Goal: Find specific page/section: Find specific page/section

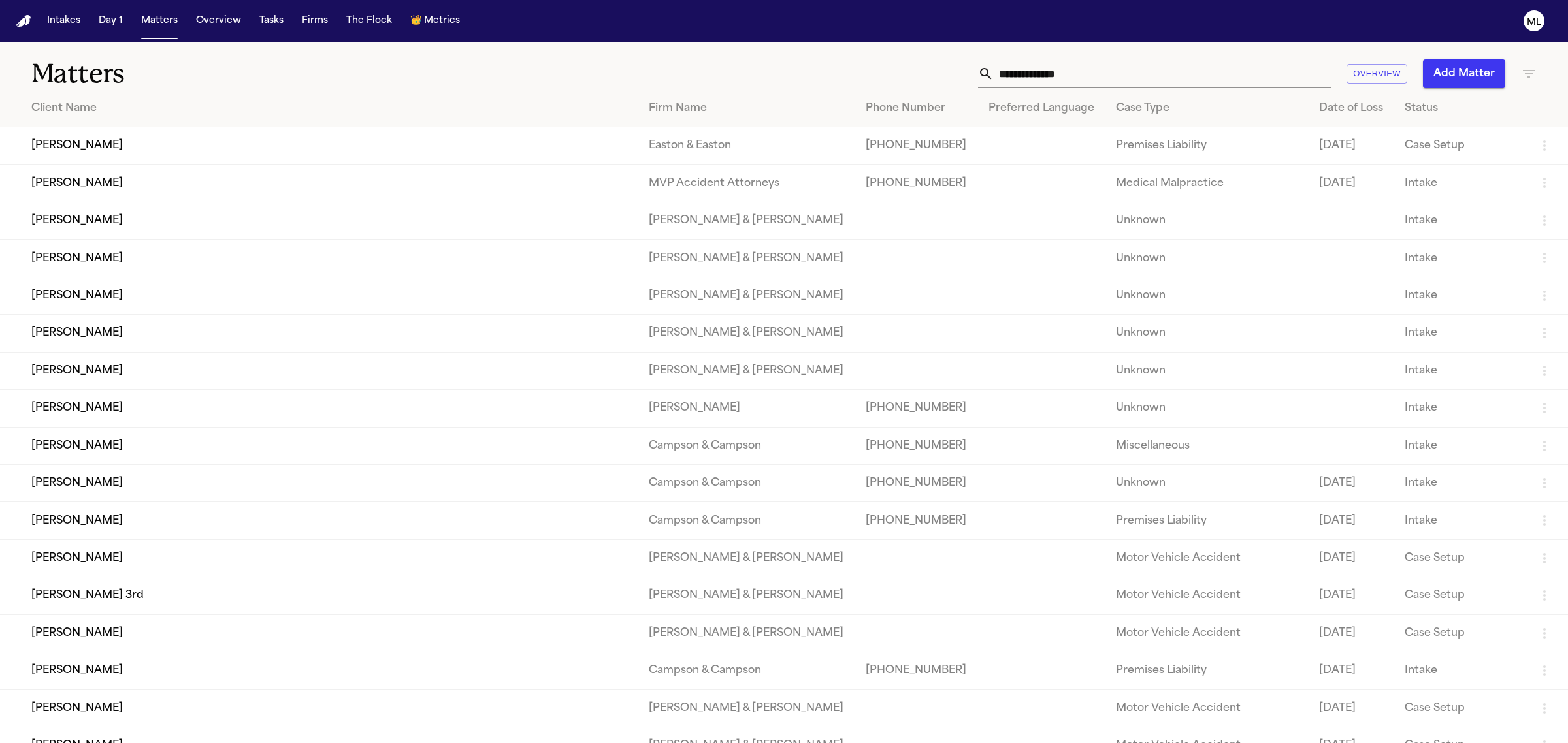
click at [1095, 59] on input "text" at bounding box center [1162, 74] width 337 height 29
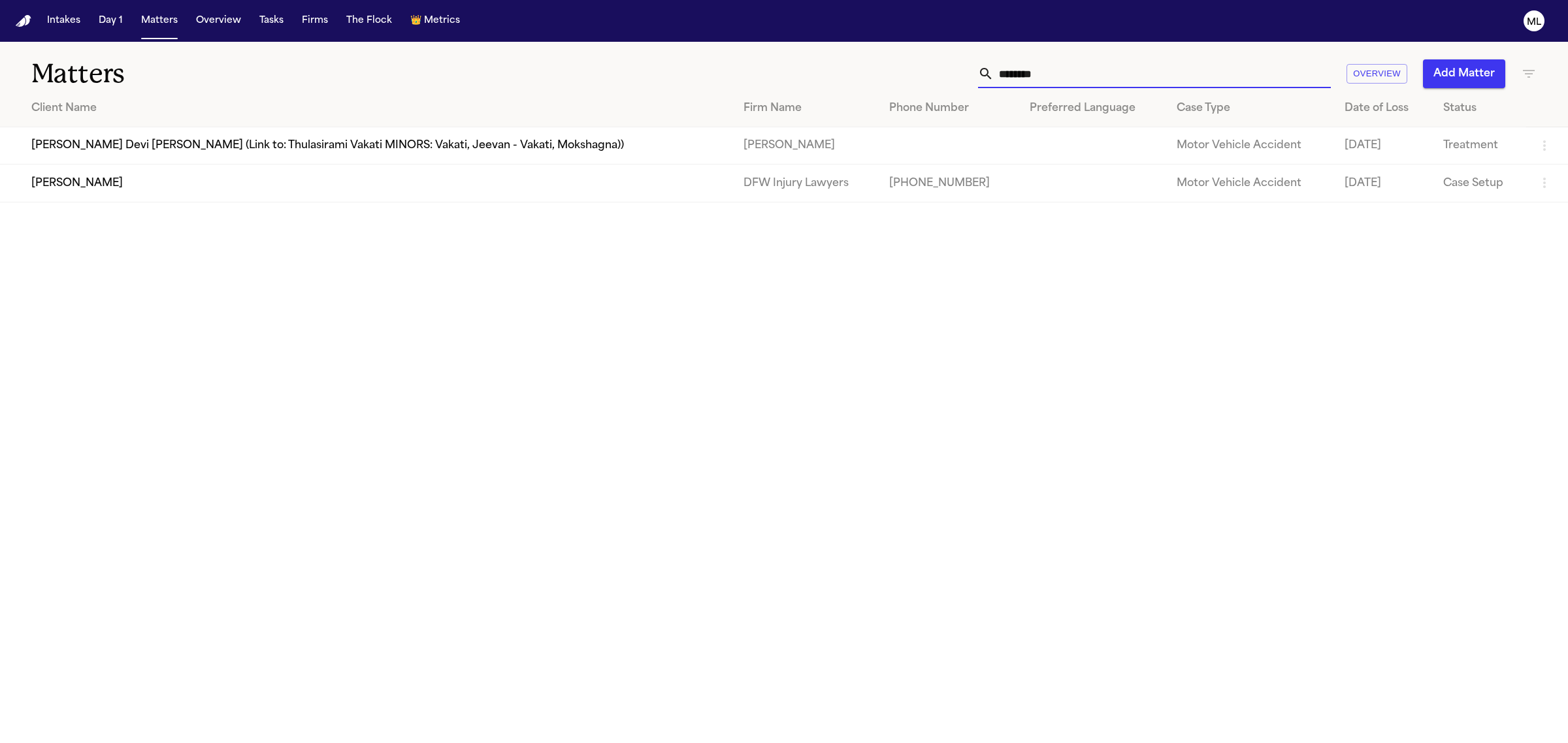
type input "********"
click at [236, 177] on td "[PERSON_NAME]" at bounding box center [366, 183] width 733 height 37
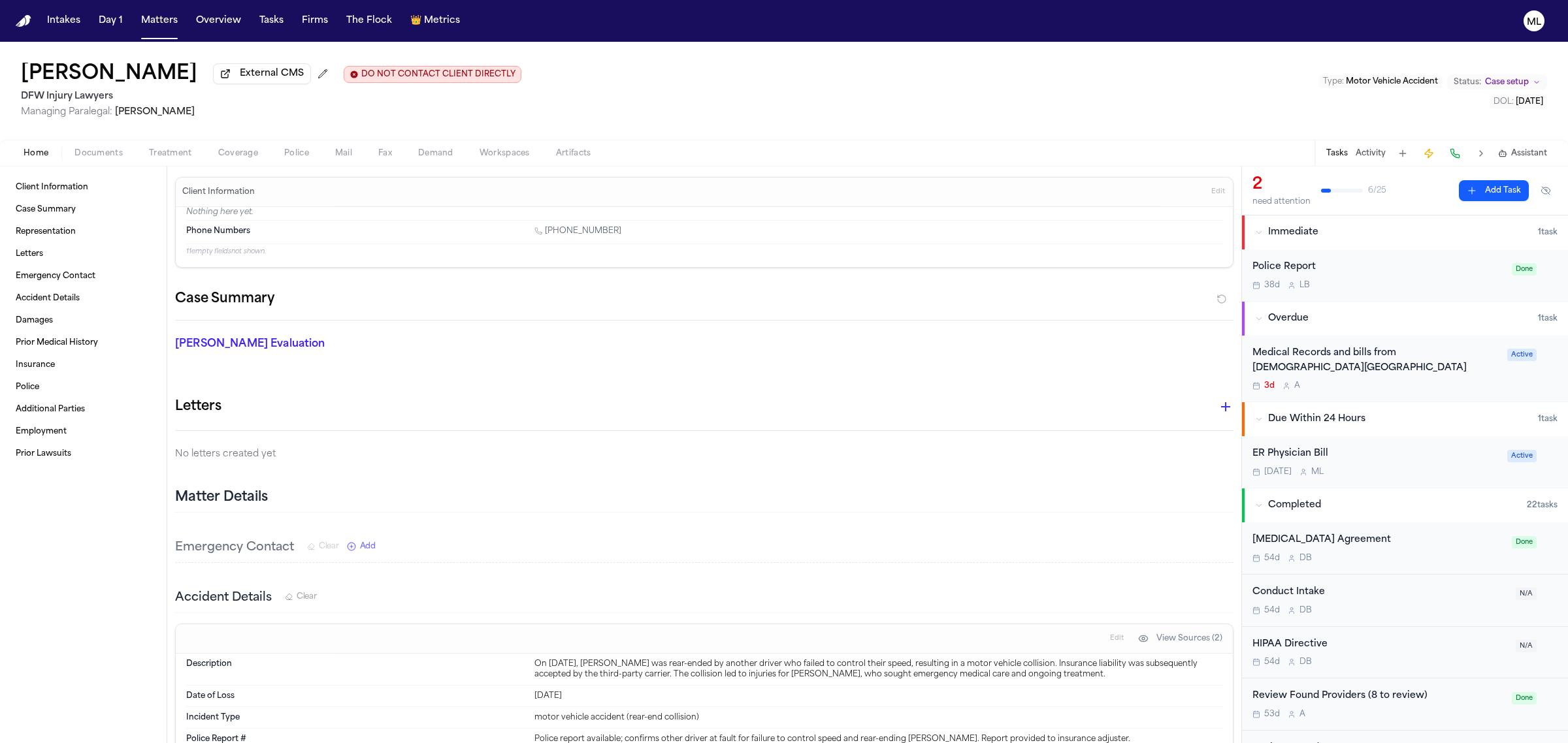
click at [1477, 371] on div "Medical Records and bills from Methodist Midlothian Medical Center" at bounding box center [1375, 361] width 247 height 30
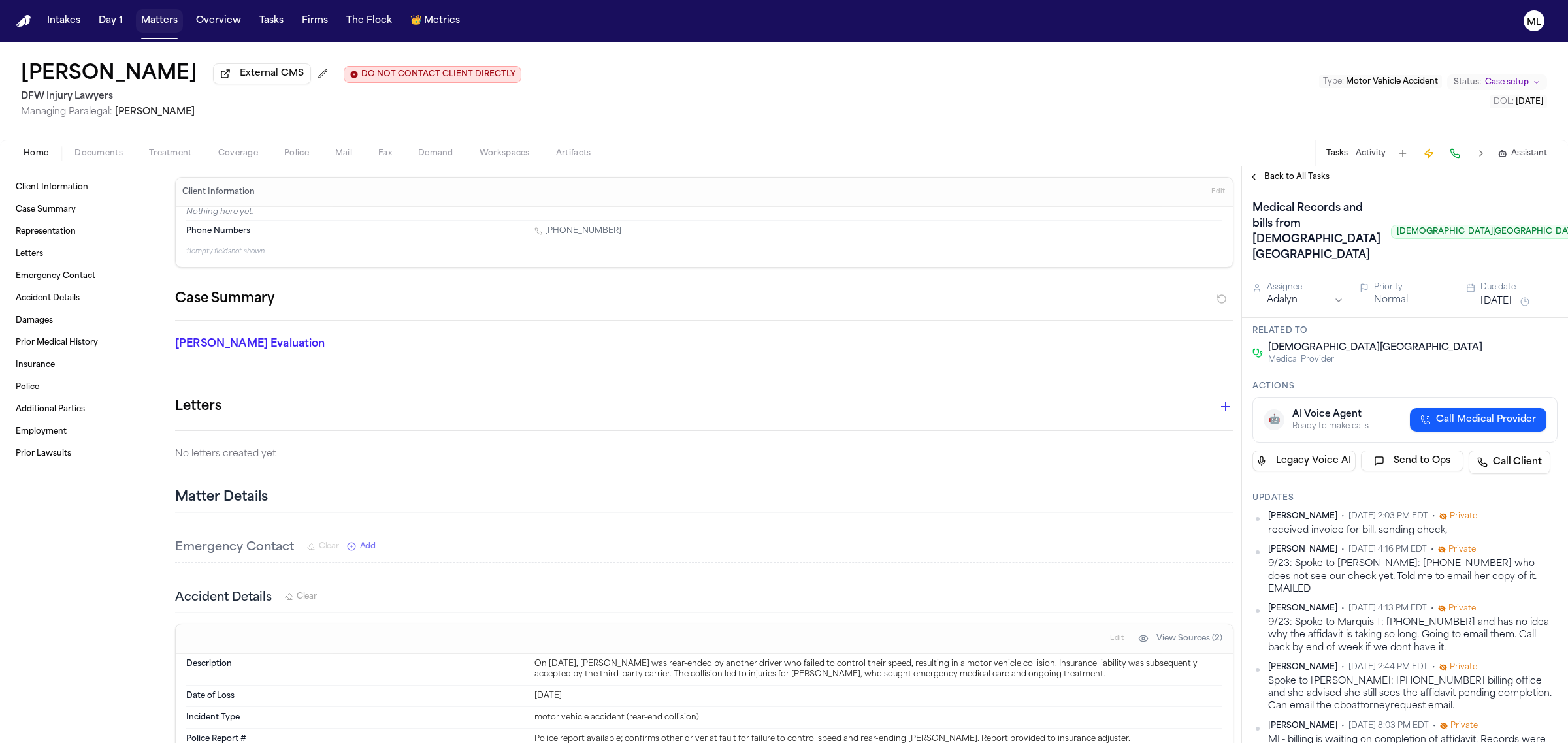
click at [149, 22] on button "Matters" at bounding box center [159, 20] width 47 height 23
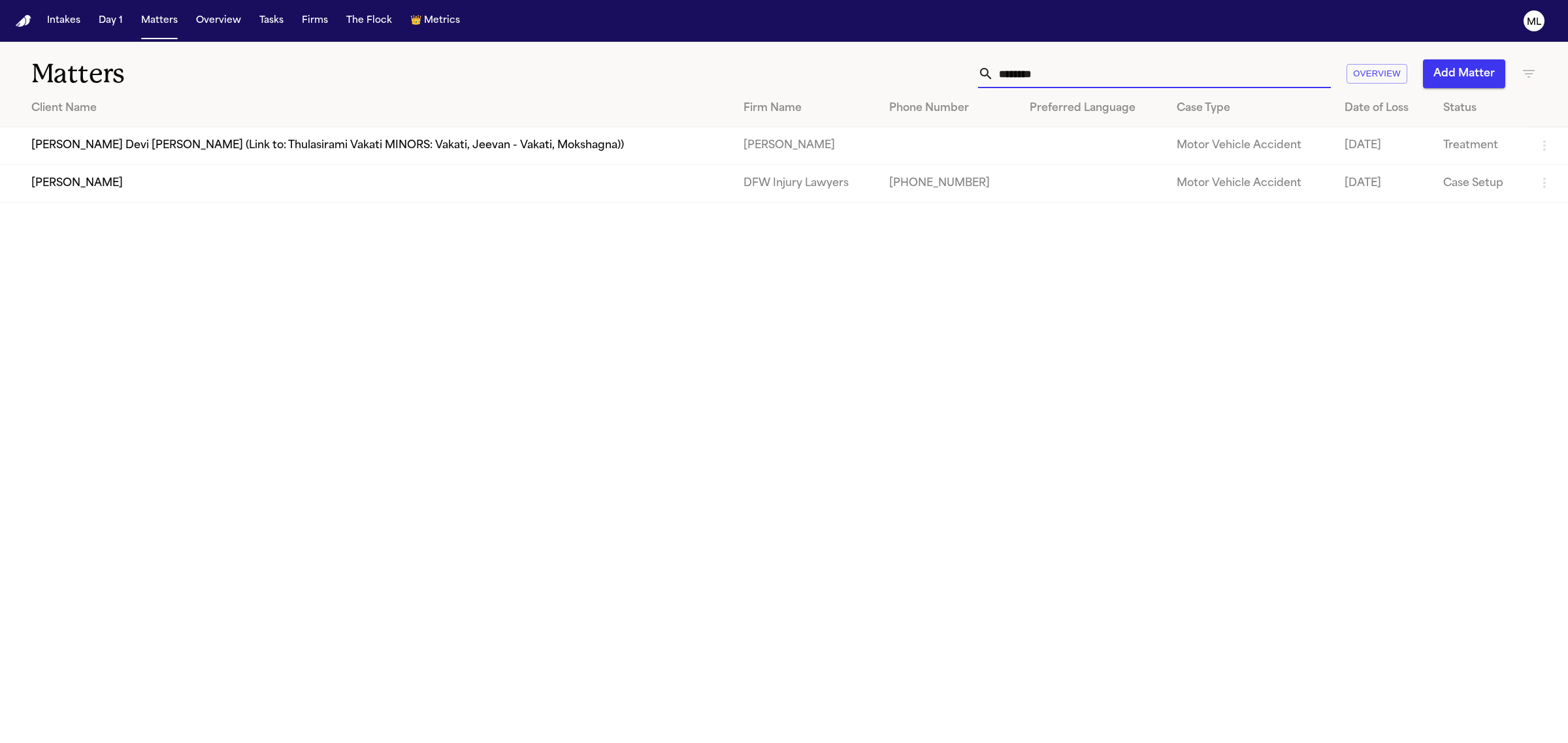
drag, startPoint x: 1061, startPoint y: 73, endPoint x: 919, endPoint y: 73, distance: 142.0
click at [919, 73] on div "******** Overview Add Matter" at bounding box center [1009, 74] width 1054 height 29
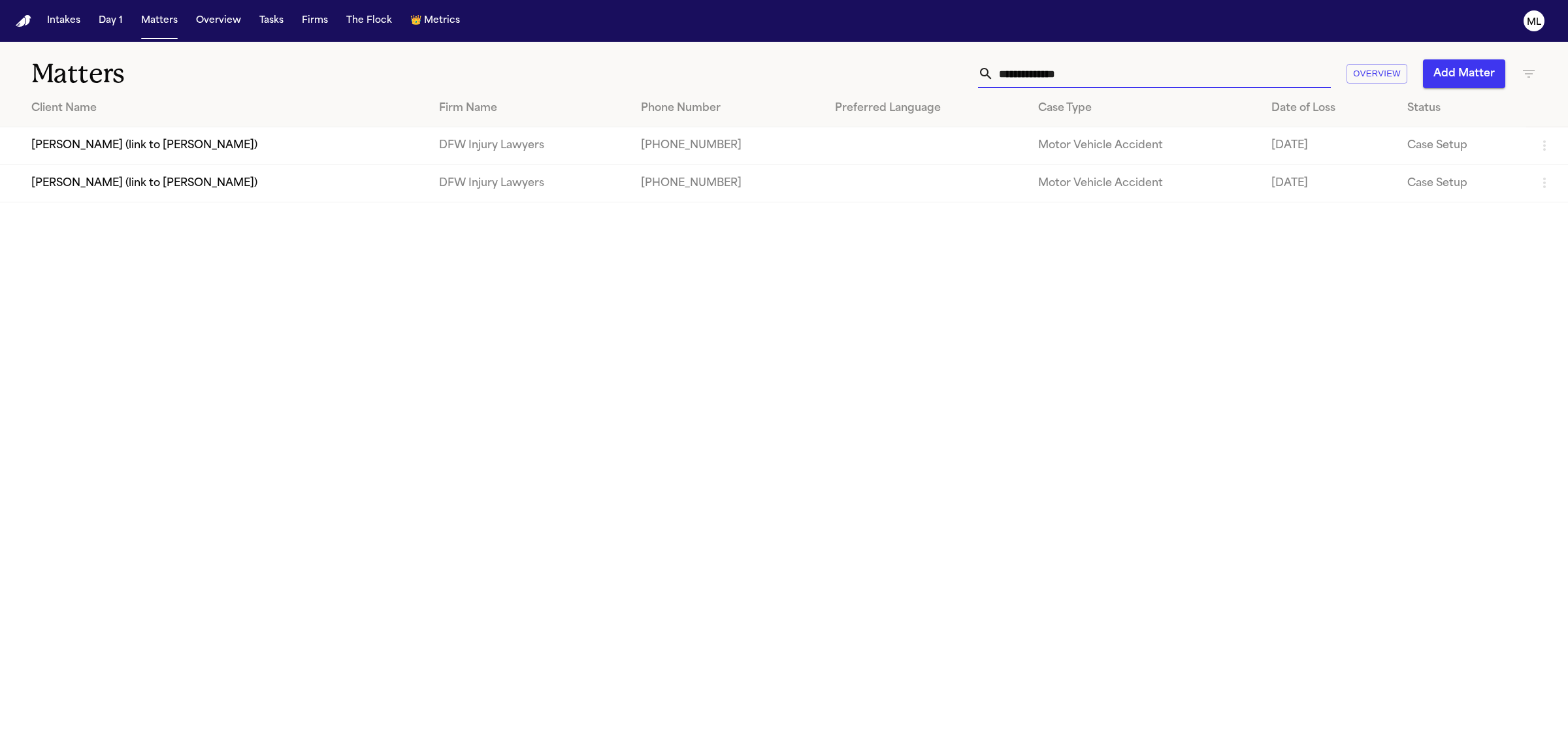
type input "**********"
click at [240, 138] on td "[PERSON_NAME] (link to [PERSON_NAME])" at bounding box center [214, 146] width 428 height 37
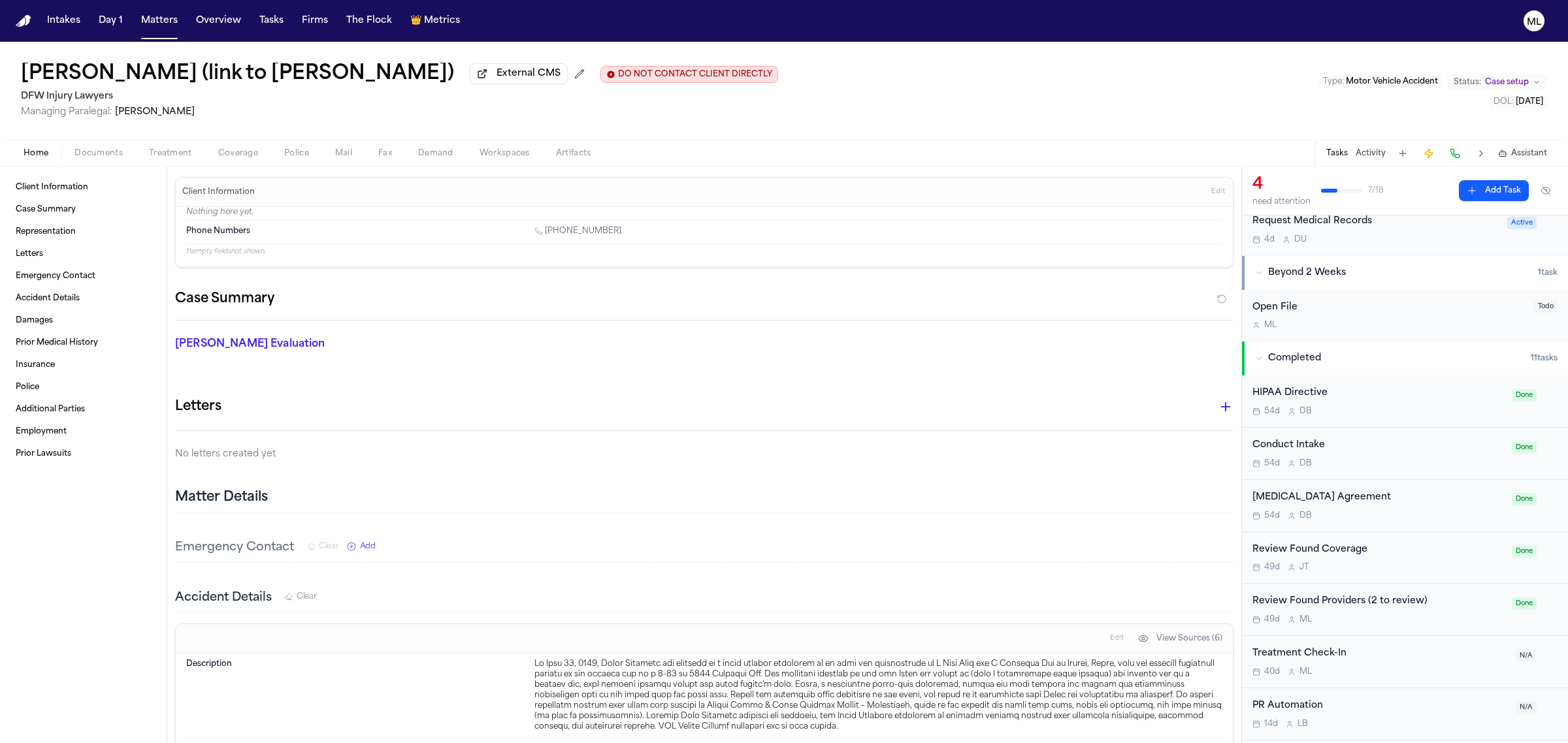
scroll to position [490, 0]
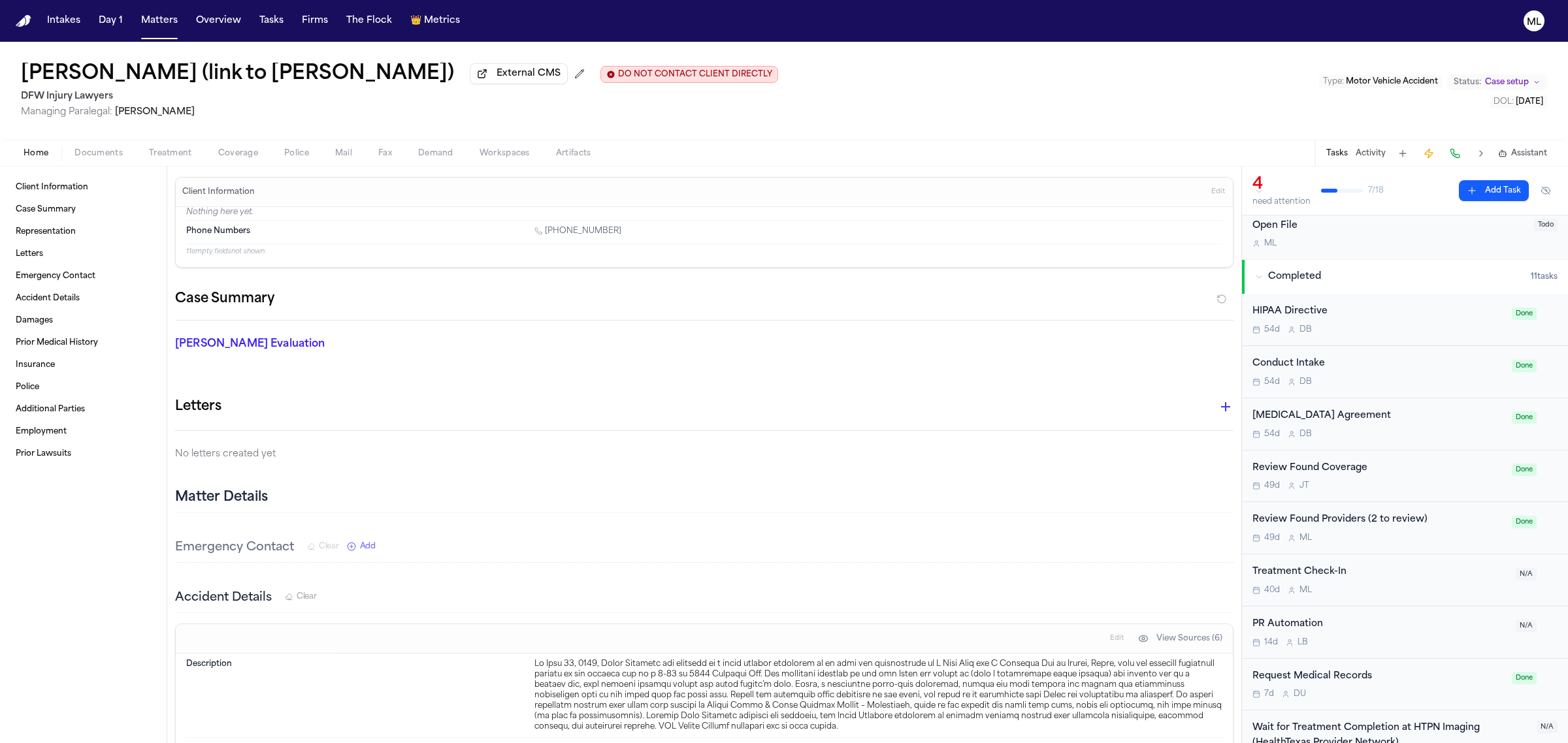
click at [1414, 677] on div "Request Medical Records" at bounding box center [1378, 677] width 252 height 15
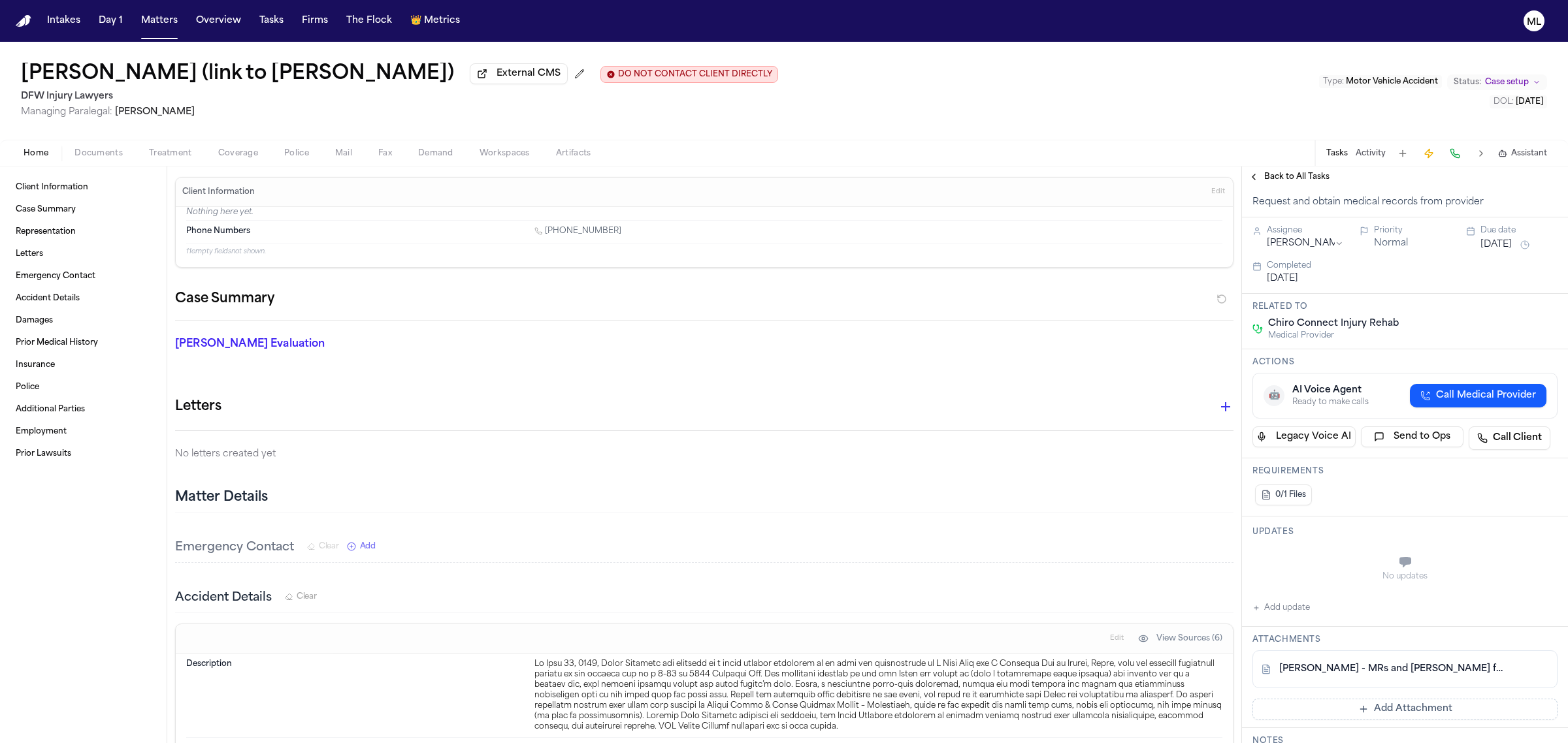
scroll to position [163, 0]
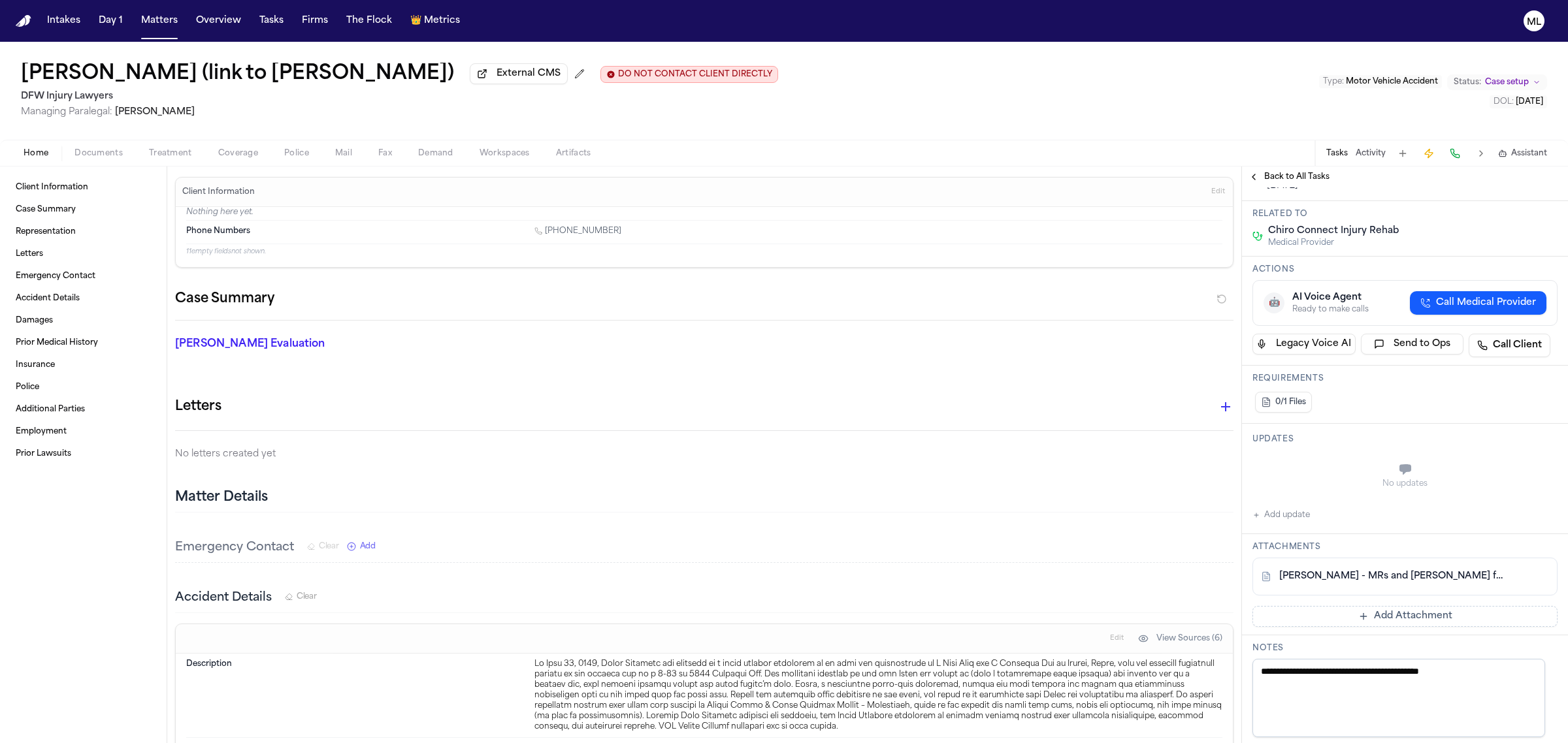
click at [1367, 573] on link "K. Whitaker - MRs and Bills from Chiro Connect and Baylor Scott & White - 7.29.…" at bounding box center [1392, 576] width 225 height 13
click at [161, 24] on button "Matters" at bounding box center [159, 20] width 47 height 23
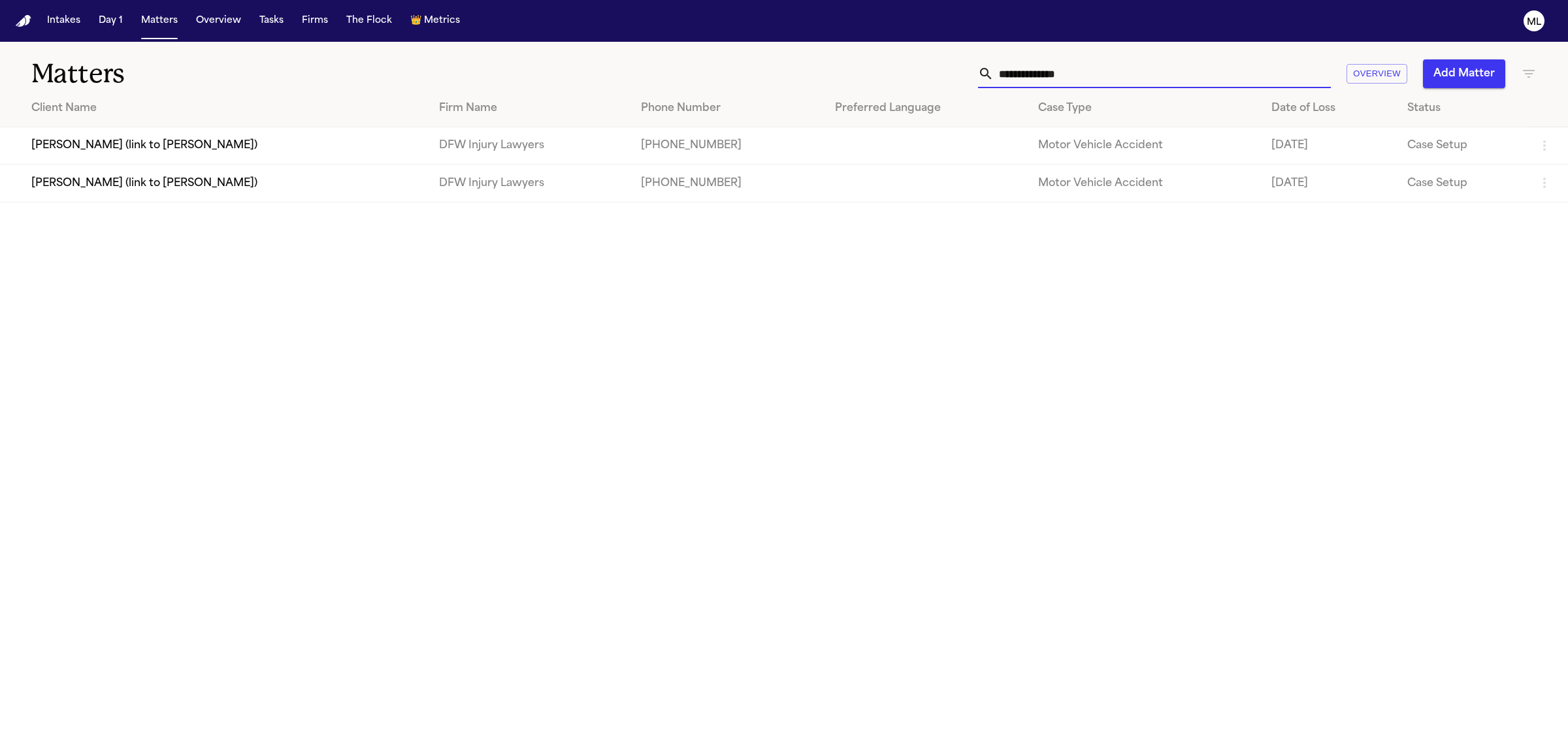
drag, startPoint x: 1130, startPoint y: 77, endPoint x: 1052, endPoint y: 73, distance: 78.1
click at [1052, 79] on input "**********" at bounding box center [1162, 74] width 337 height 29
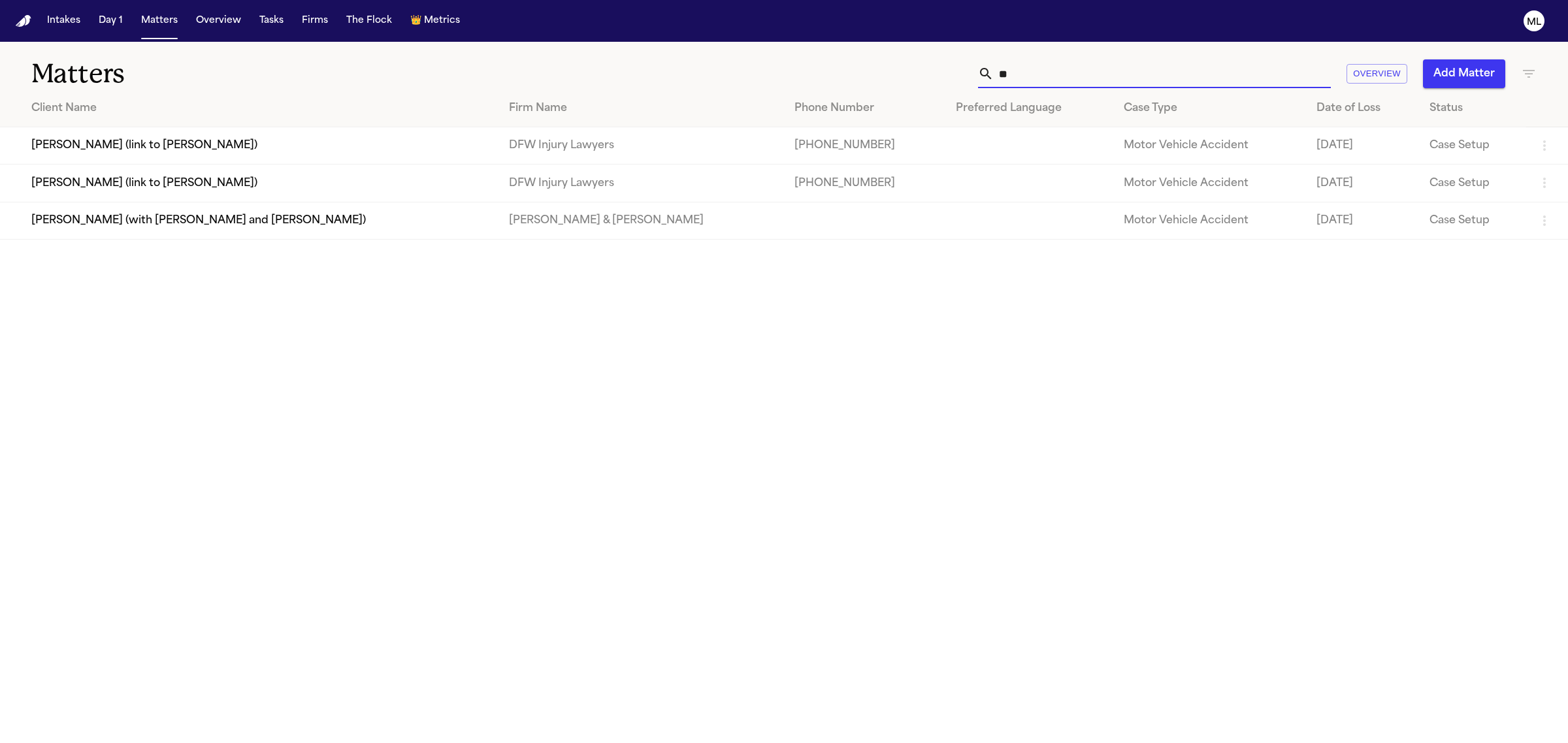
type input "*"
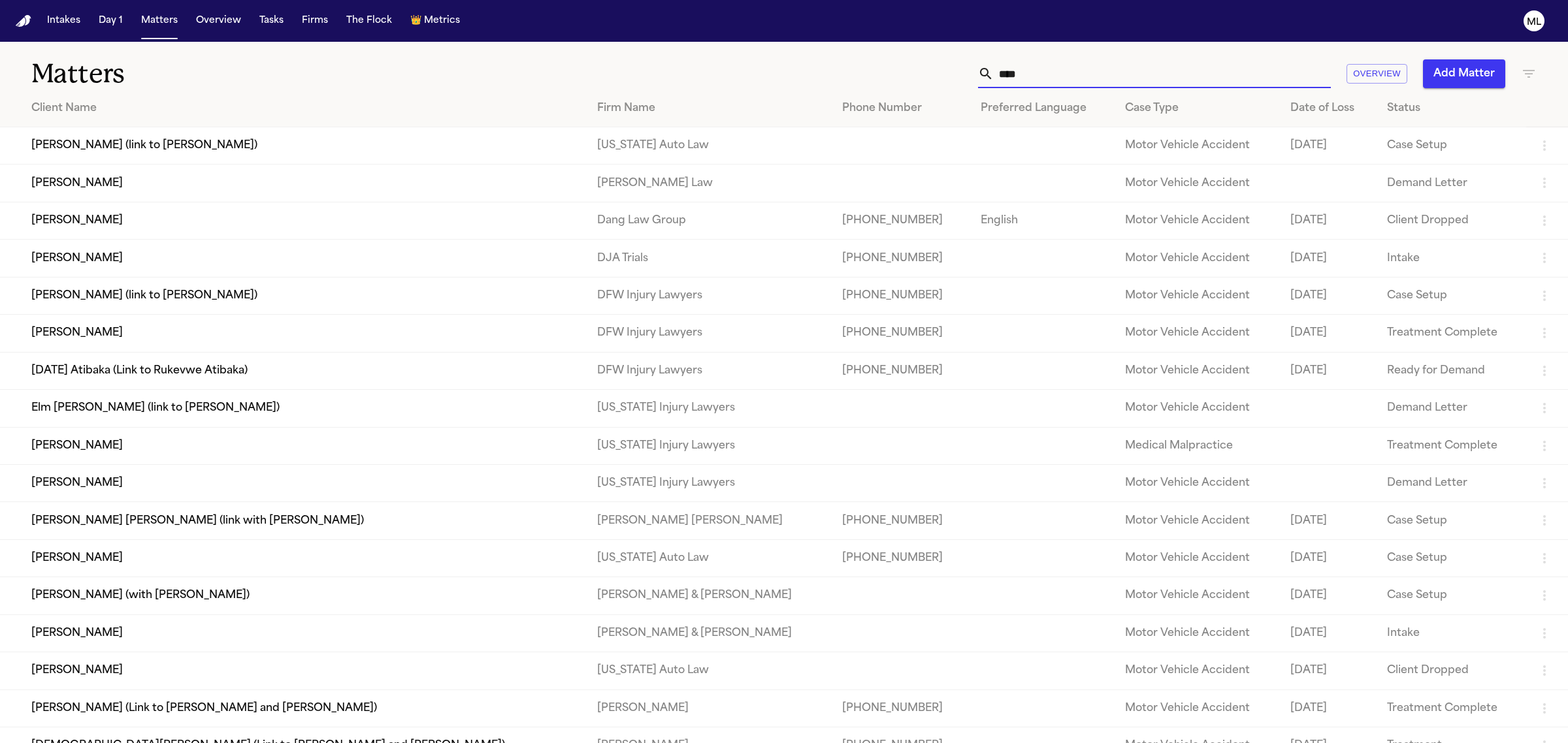
type input "****"
click at [300, 328] on td "[PERSON_NAME]" at bounding box center [293, 333] width 587 height 37
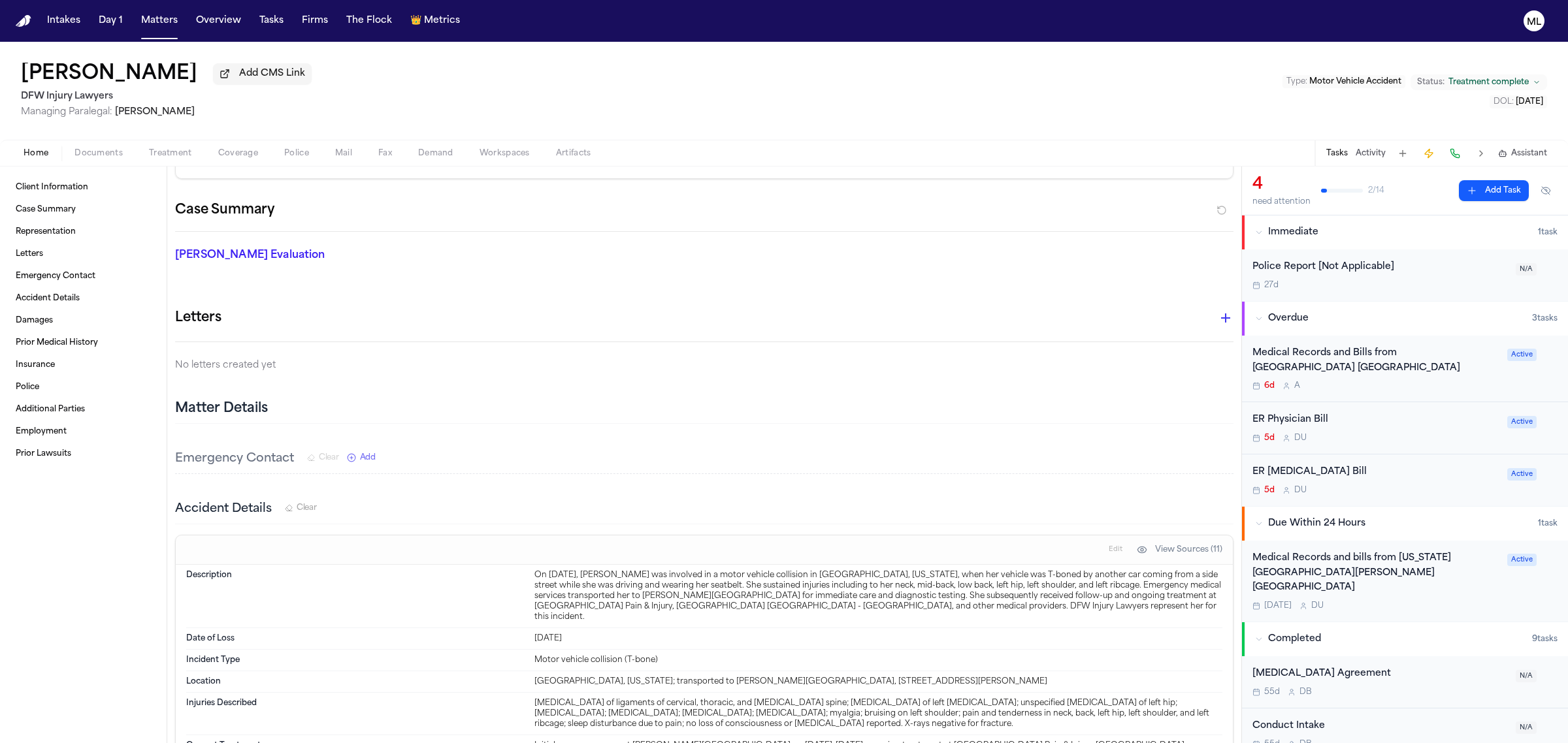
scroll to position [326, 0]
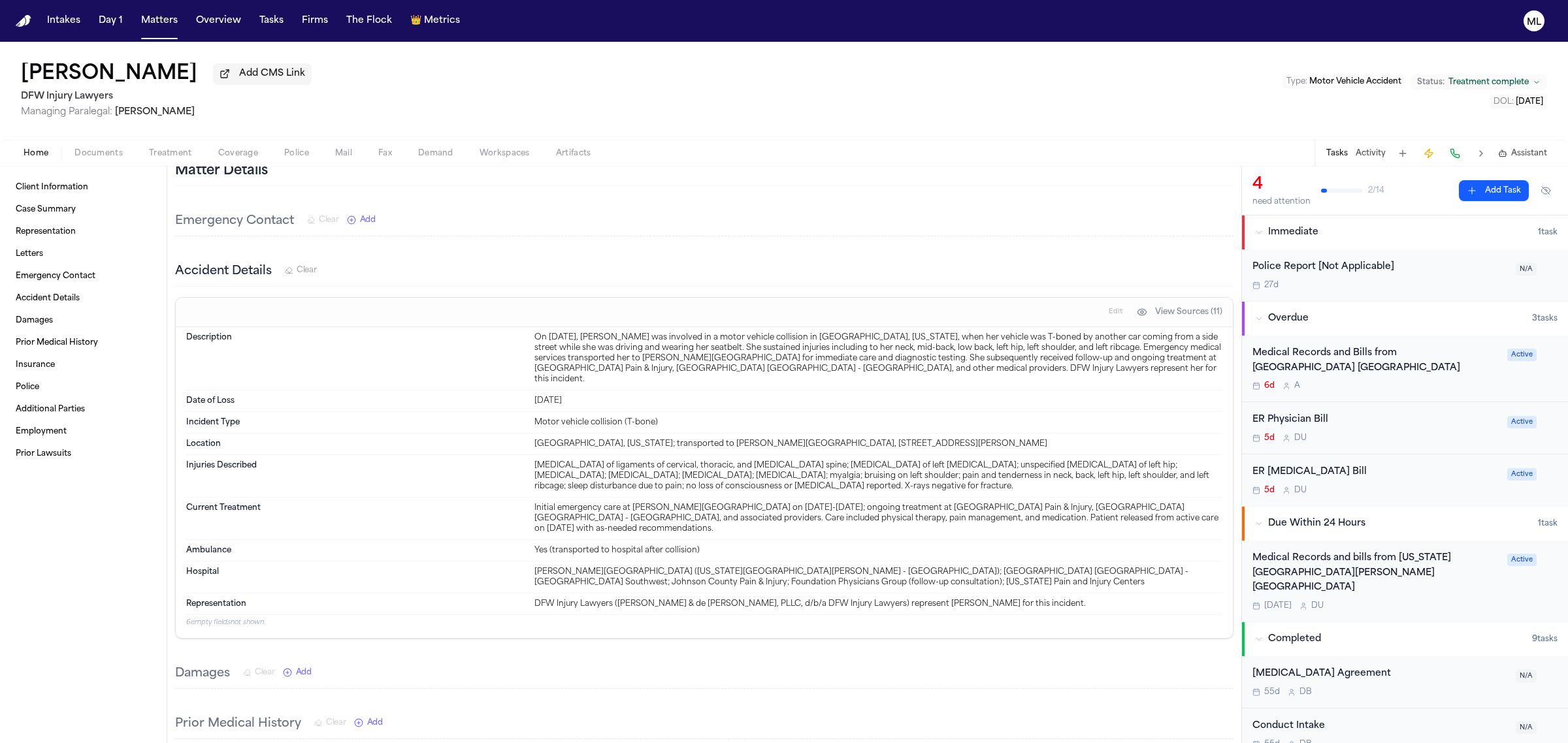
click at [111, 164] on div "Home Documents Treatment Coverage Police Mail Fax Demand Workspaces Artifacts T…" at bounding box center [784, 153] width 1568 height 26
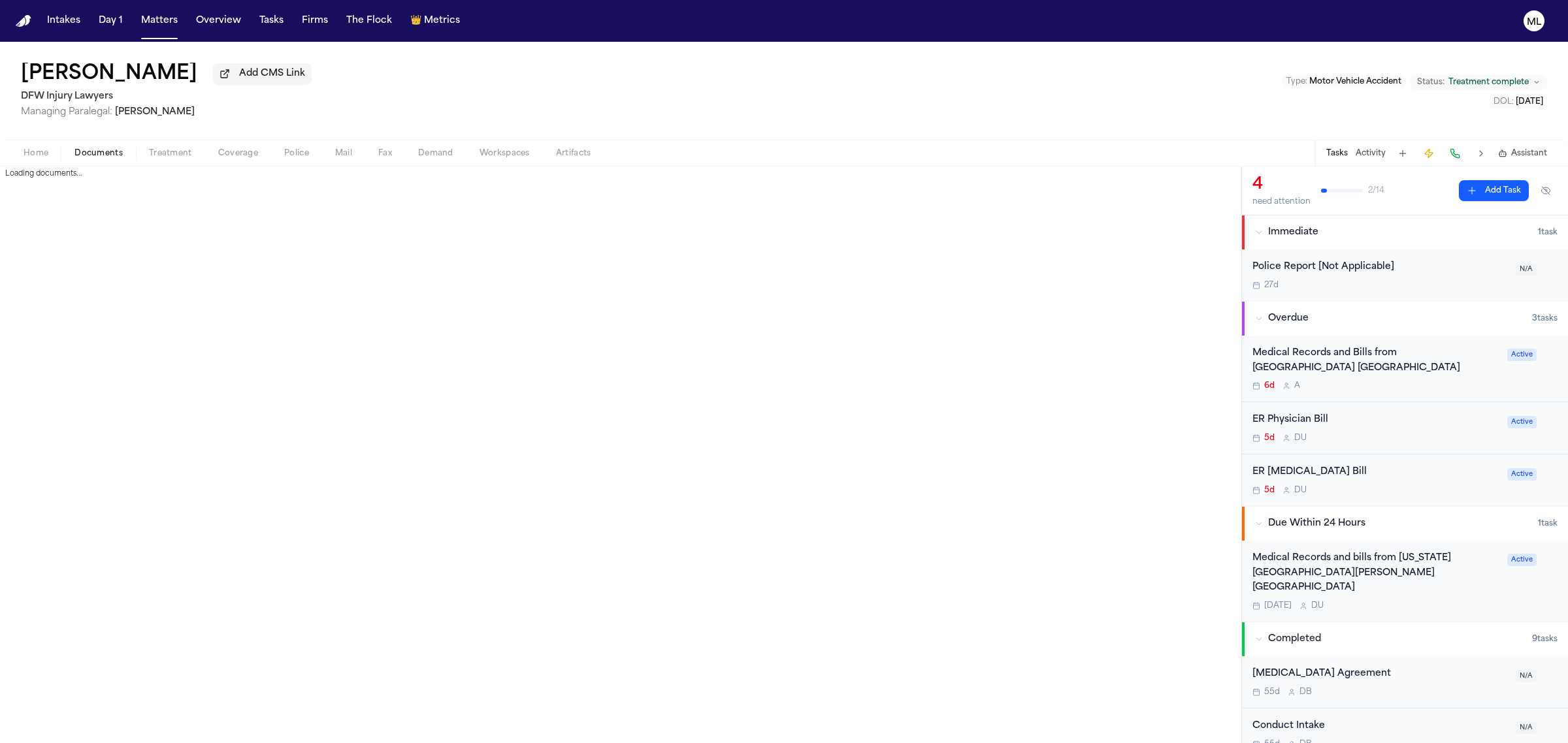
click at [113, 151] on span "Documents" at bounding box center [99, 153] width 49 height 11
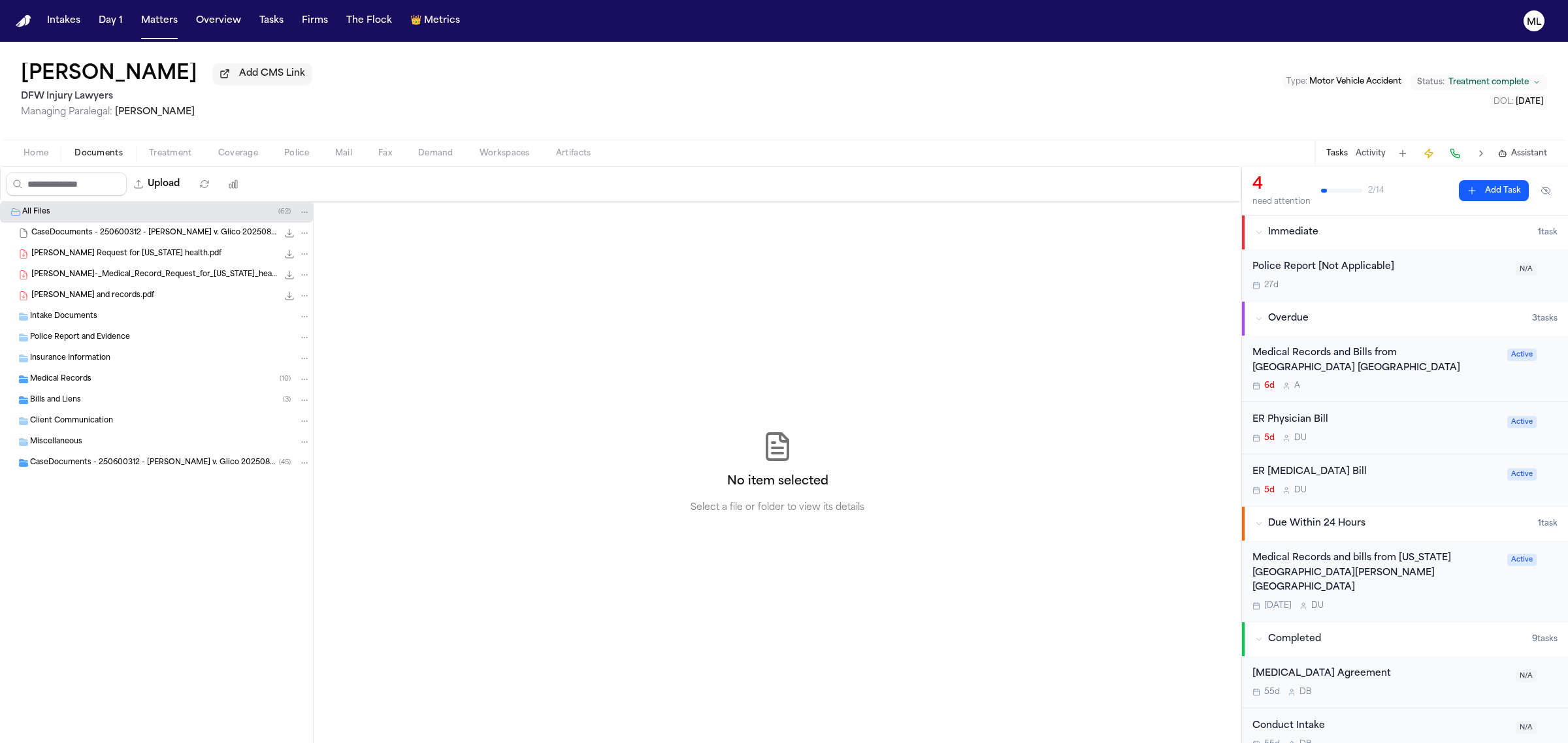
click at [100, 408] on div "Bills and Liens ( 3 )" at bounding box center [156, 401] width 313 height 21
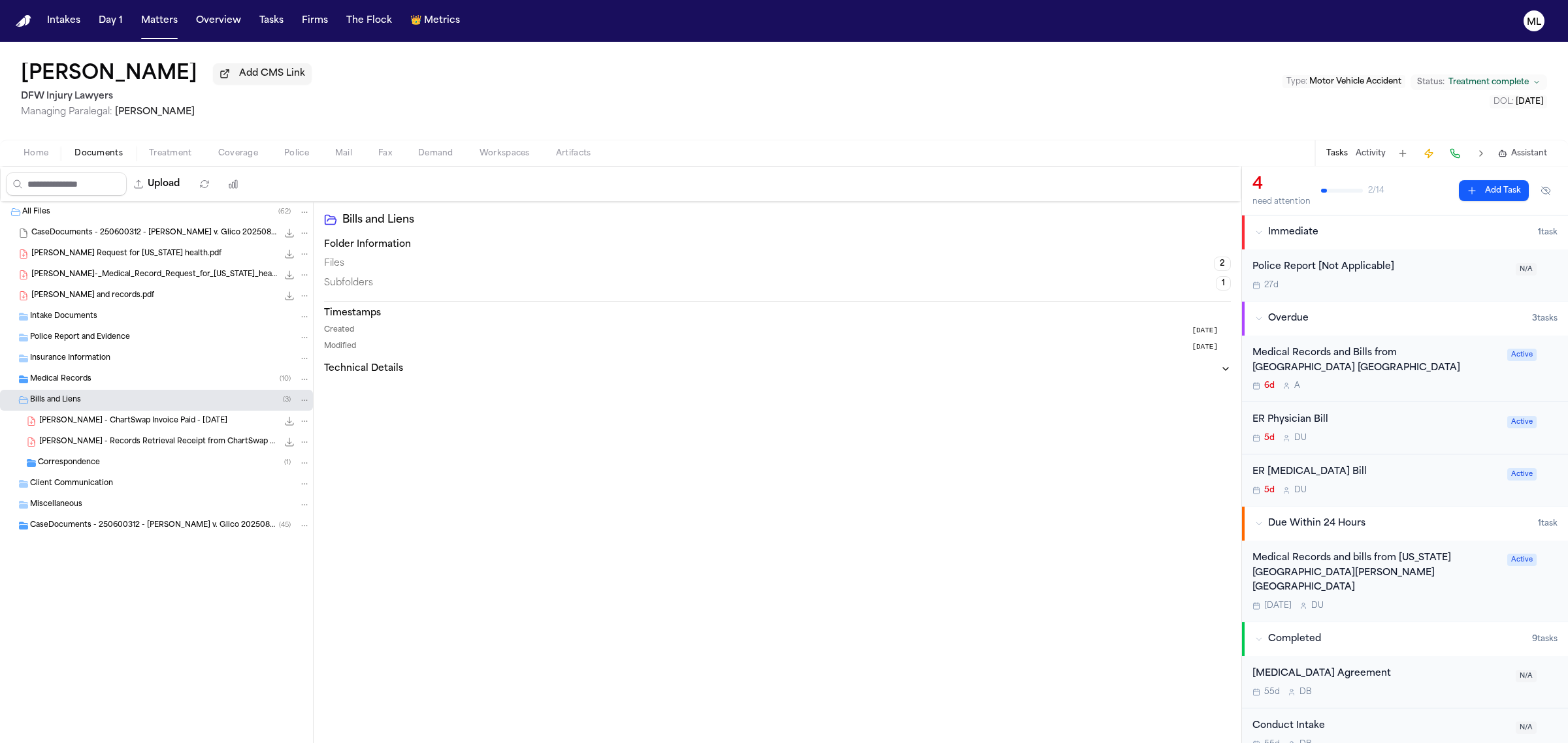
click at [138, 415] on div "J. Lowe - ChartSwap Invoice Paid - 9.3.25 2.4 KB • PDF" at bounding box center [174, 421] width 271 height 13
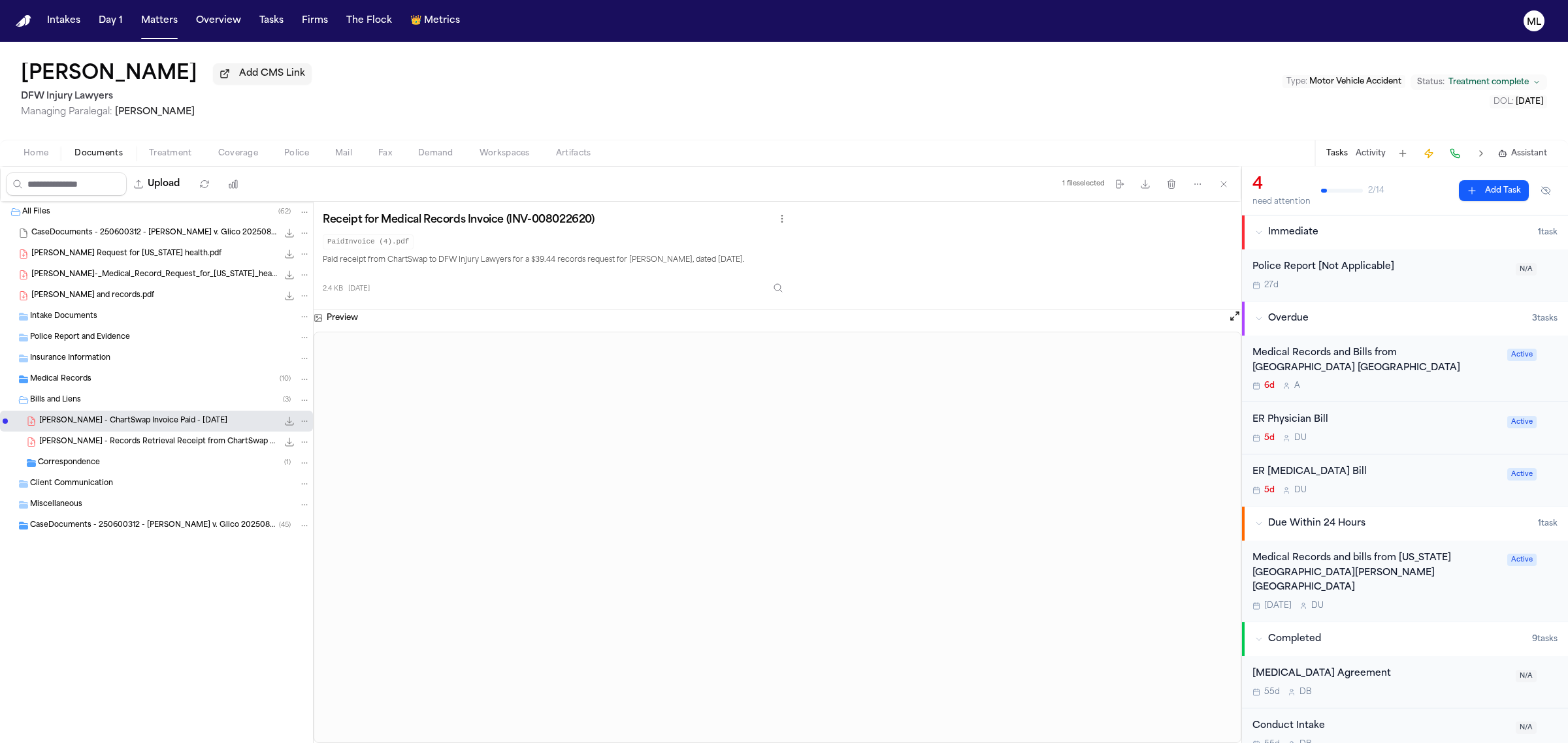
click at [142, 448] on span "J. Lowe - Records Retrieval Receipt from ChartSwap - 9.3.25" at bounding box center [158, 443] width 239 height 11
click at [138, 462] on div "Correspondence ( 1 )" at bounding box center [174, 463] width 273 height 12
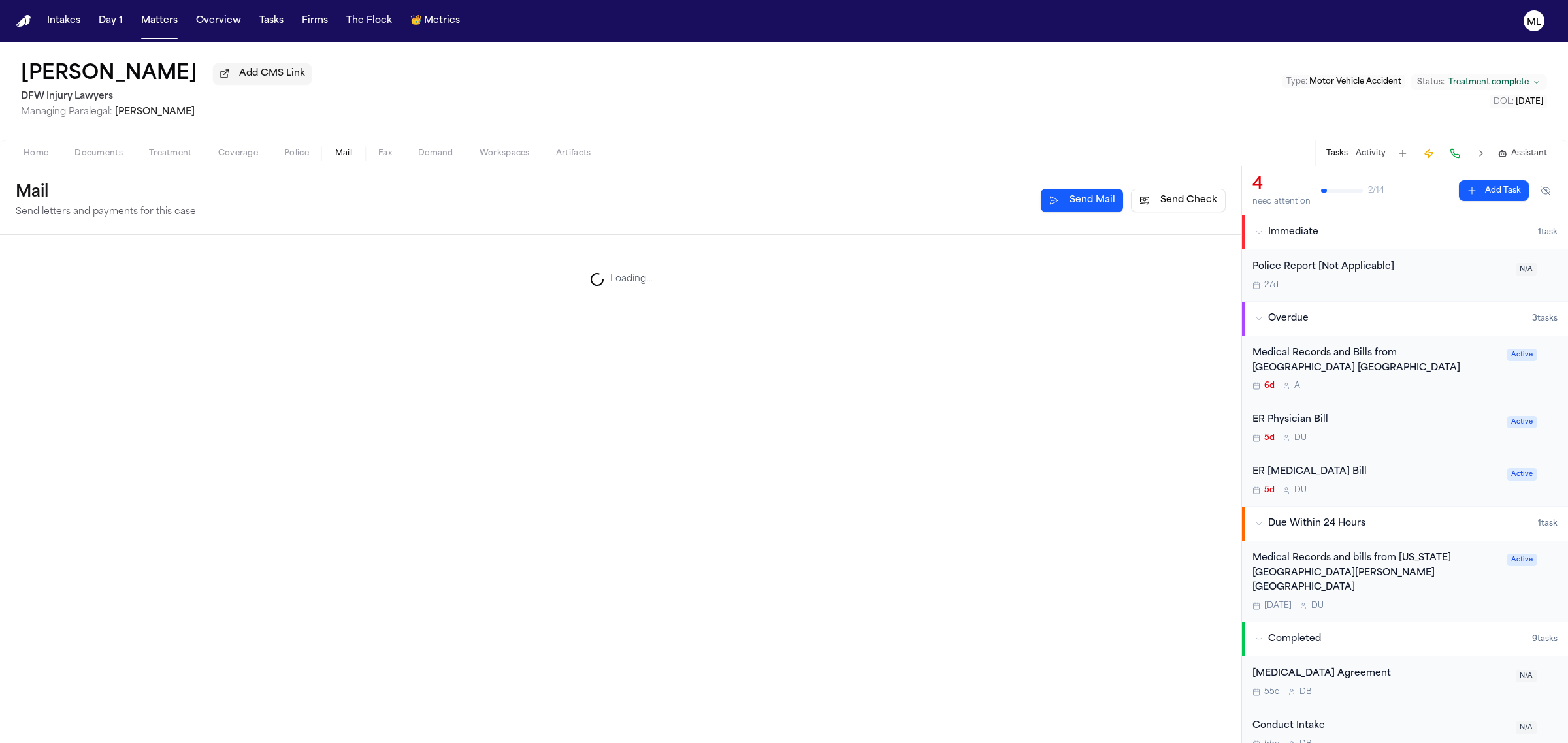
click at [343, 151] on span "Mail" at bounding box center [343, 153] width 17 height 11
